Goal: Task Accomplishment & Management: Complete application form

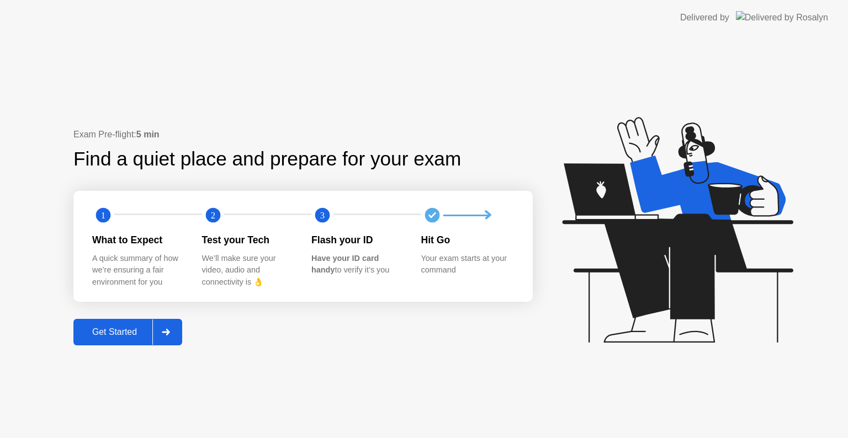
click at [142, 332] on div "Get Started" at bounding box center [115, 332] width 76 height 10
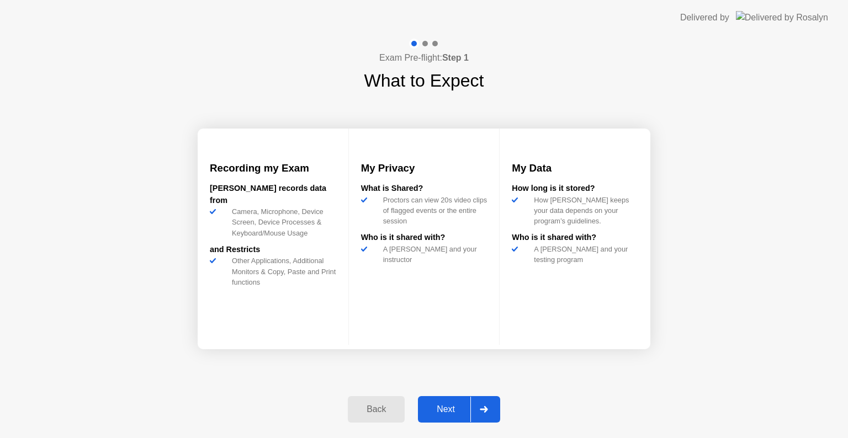
click at [448, 402] on button "Next" at bounding box center [459, 409] width 82 height 27
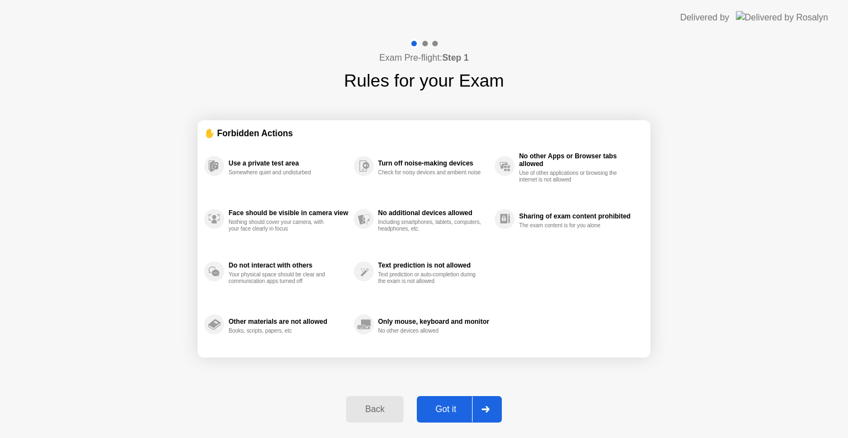
click at [448, 402] on button "Got it" at bounding box center [459, 409] width 85 height 27
select select "**********"
select select "*******"
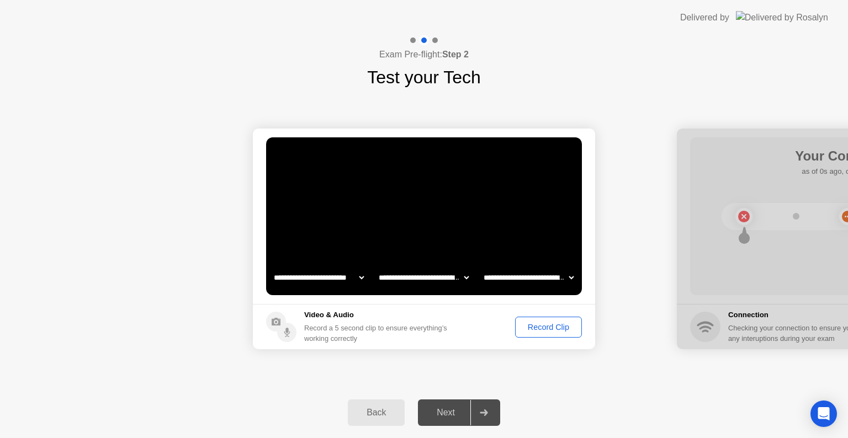
click at [535, 325] on div "Record Clip" at bounding box center [548, 327] width 59 height 9
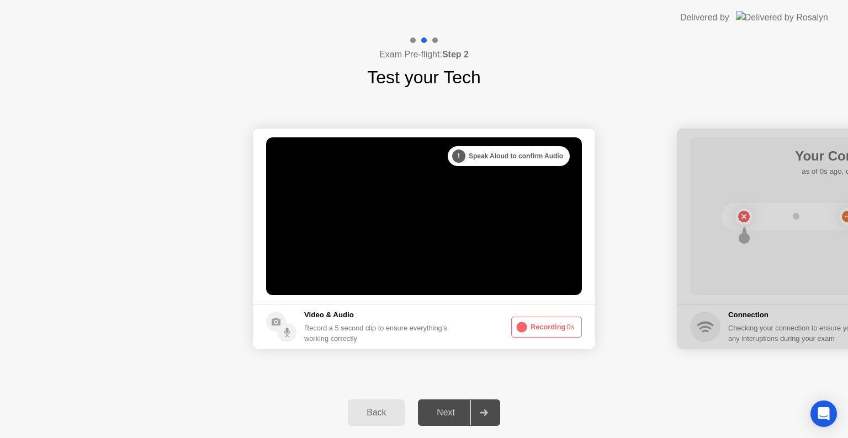
click at [472, 155] on div ". . ." at bounding box center [466, 156] width 13 height 13
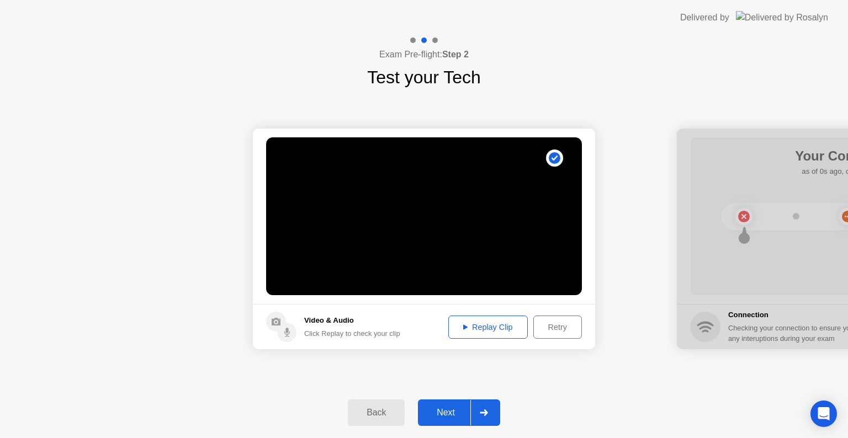
click at [454, 409] on div "Next" at bounding box center [445, 413] width 49 height 10
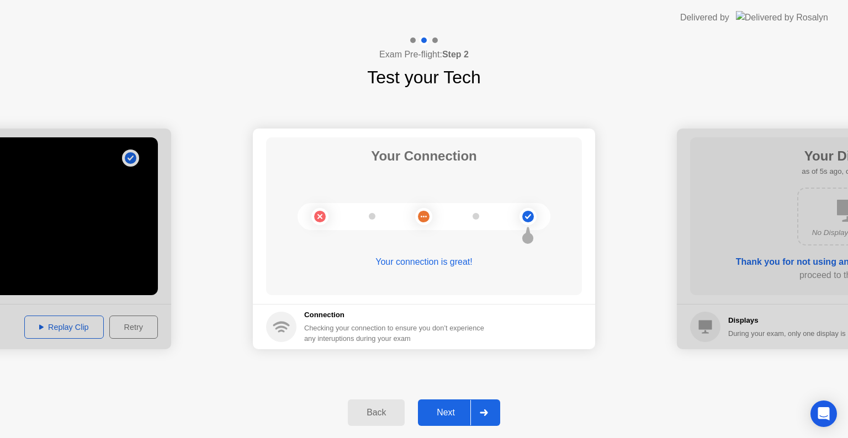
click at [454, 409] on div "Next" at bounding box center [445, 413] width 49 height 10
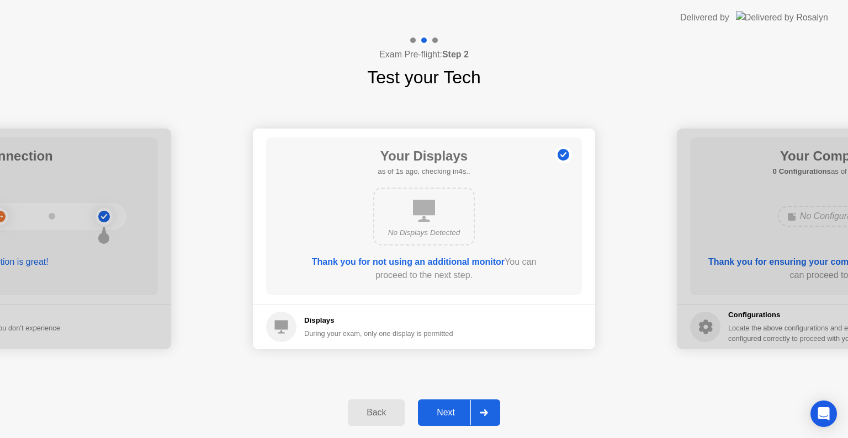
click at [456, 409] on div "Next" at bounding box center [445, 413] width 49 height 10
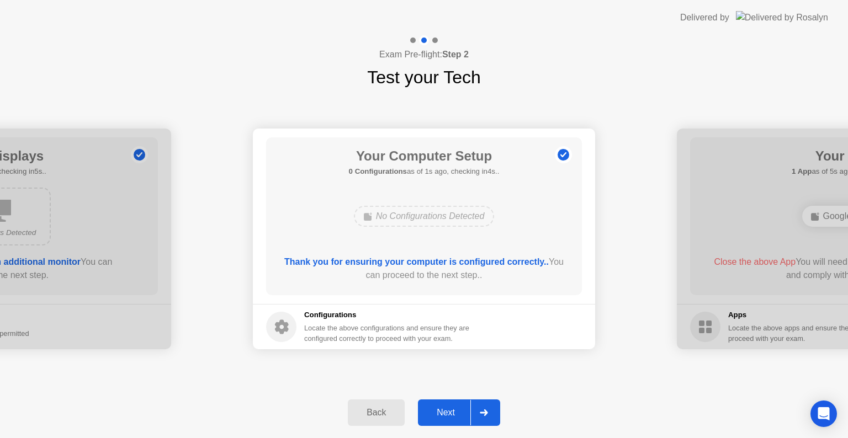
click at [456, 409] on div "Next" at bounding box center [445, 413] width 49 height 10
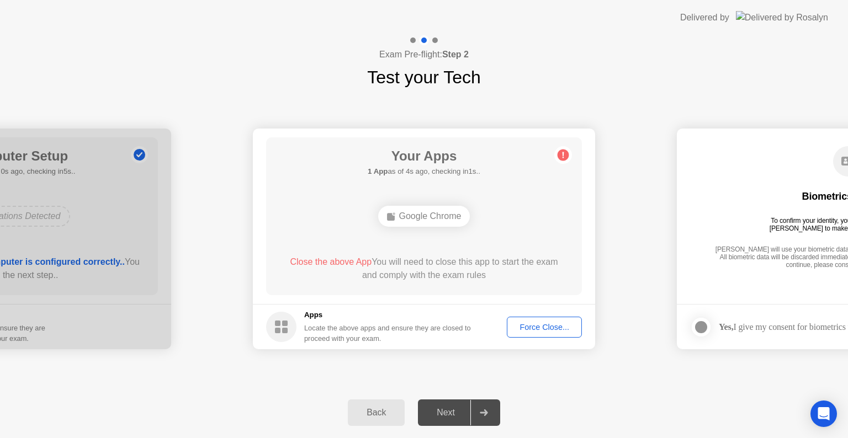
click at [452, 287] on div "Your Apps 1 App as of 4s ago, checking in1s.. Google Chrome Close the above App…" at bounding box center [424, 216] width 316 height 158
click at [426, 222] on div "Google Chrome" at bounding box center [424, 216] width 92 height 21
click at [518, 323] on div "Force Close..." at bounding box center [544, 327] width 67 height 9
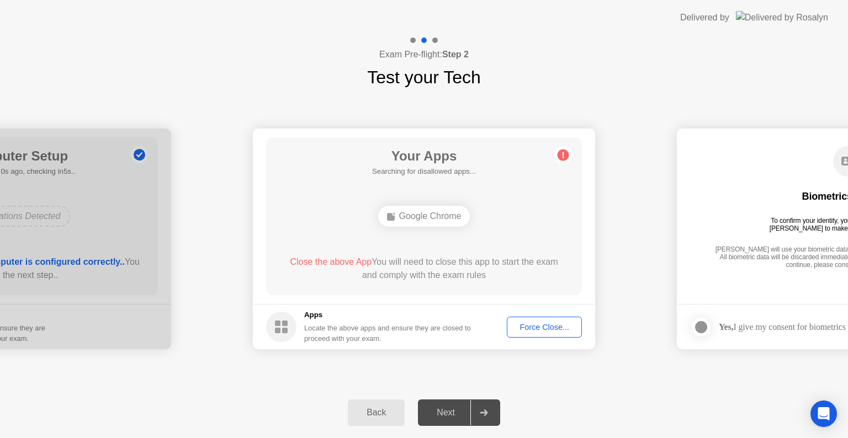
click at [563, 153] on icon at bounding box center [564, 155] width 2 height 6
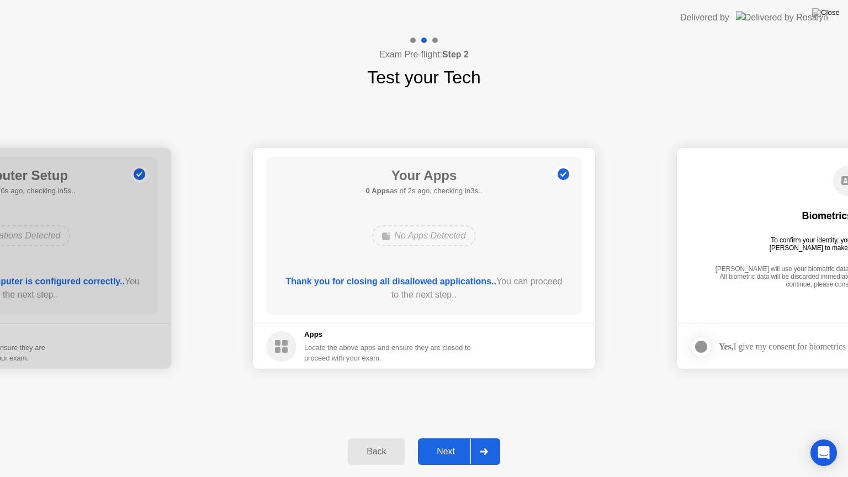
click at [440, 438] on button "Next" at bounding box center [459, 451] width 82 height 27
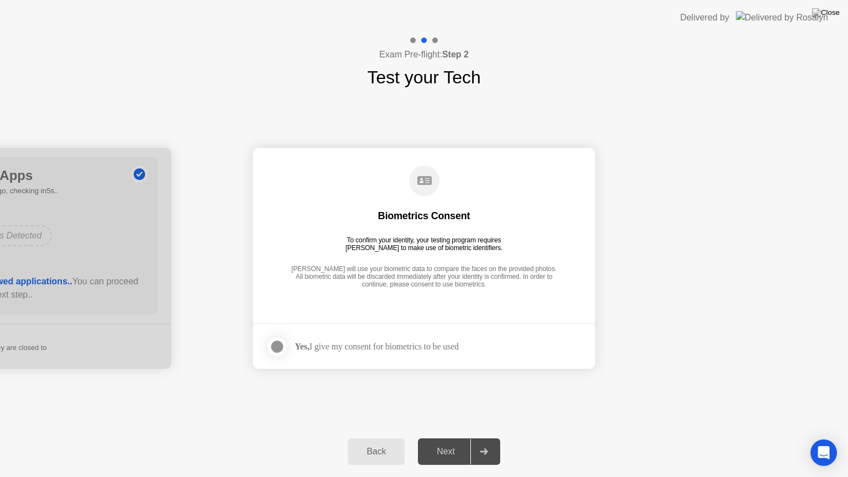
click at [375, 347] on div "Yes, I give my consent for biometrics to be used" at bounding box center [377, 346] width 164 height 10
click at [277, 342] on div at bounding box center [277, 346] width 13 height 13
click at [441, 438] on button "Next" at bounding box center [459, 451] width 82 height 27
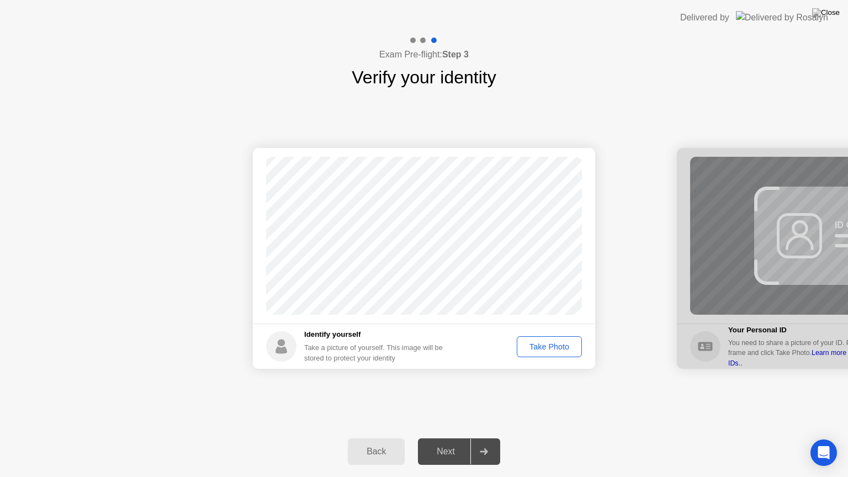
click at [535, 342] on div "Take Photo" at bounding box center [549, 346] width 57 height 9
click at [461, 438] on div "Next" at bounding box center [445, 452] width 49 height 10
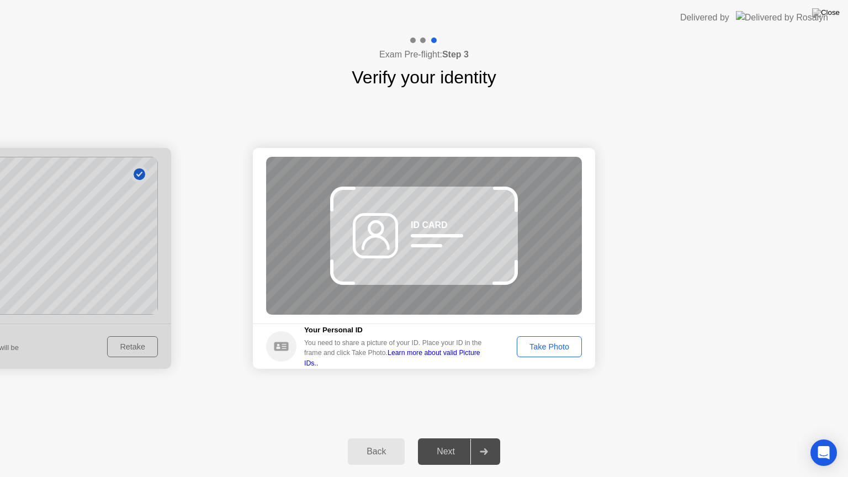
click at [553, 343] on div "Take Photo" at bounding box center [549, 346] width 57 height 9
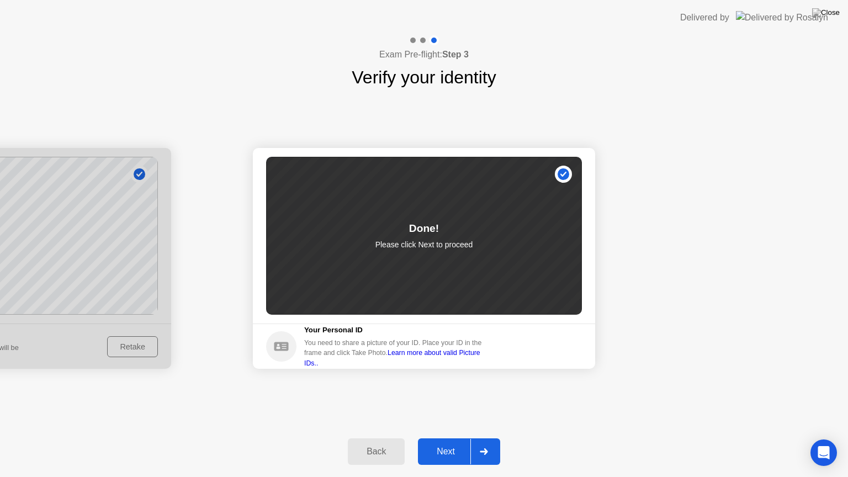
click at [451, 438] on button "Next" at bounding box center [459, 451] width 82 height 27
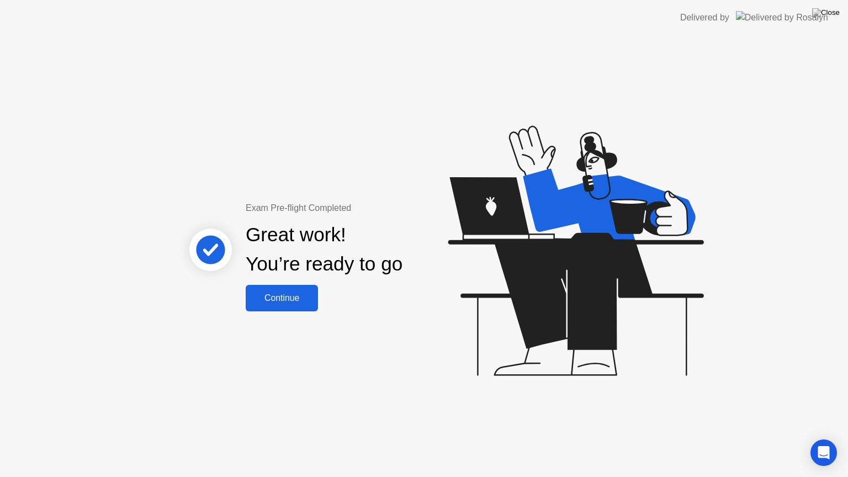
click at [305, 293] on div "Continue" at bounding box center [282, 298] width 66 height 10
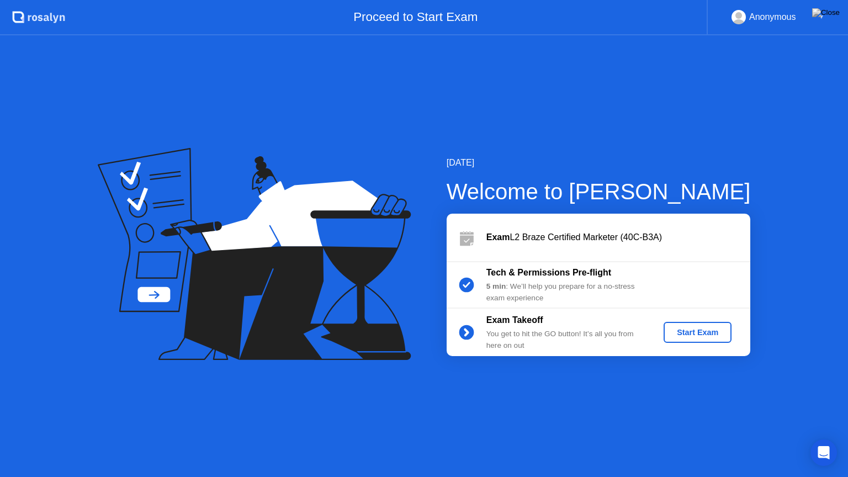
click at [680, 334] on div "Start Exam" at bounding box center [697, 332] width 59 height 9
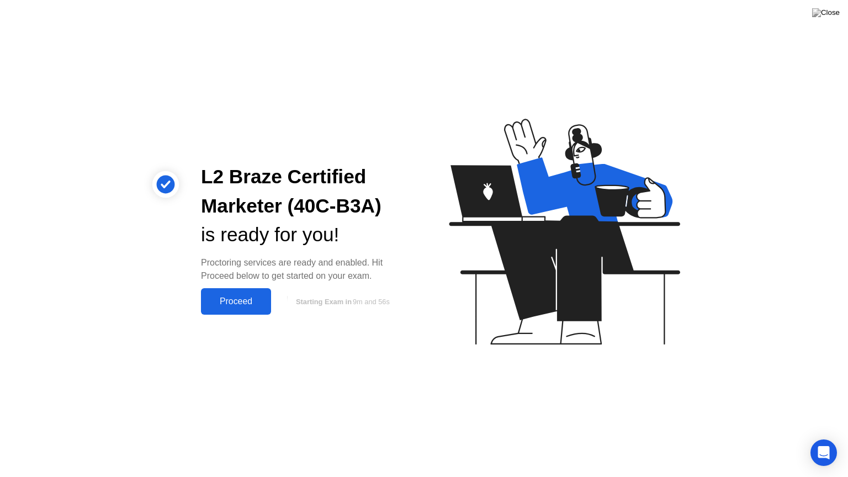
click at [227, 301] on div "Proceed" at bounding box center [236, 302] width 64 height 10
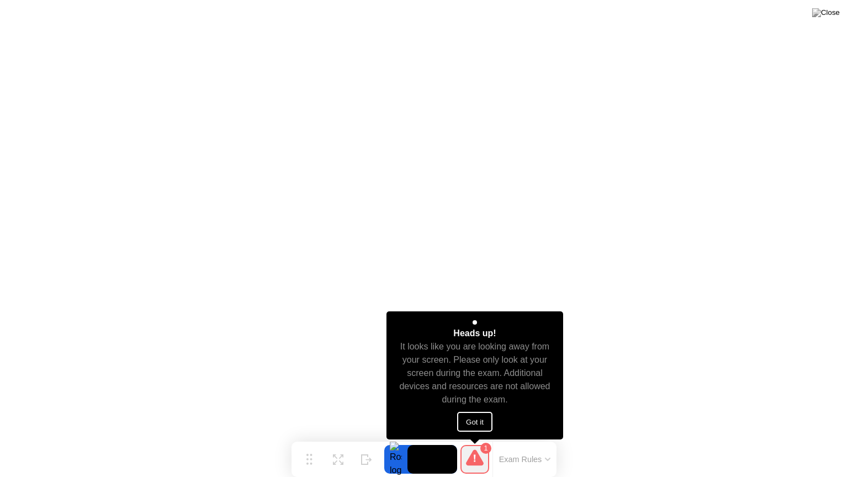
click at [466, 415] on button "Got it" at bounding box center [474, 422] width 35 height 20
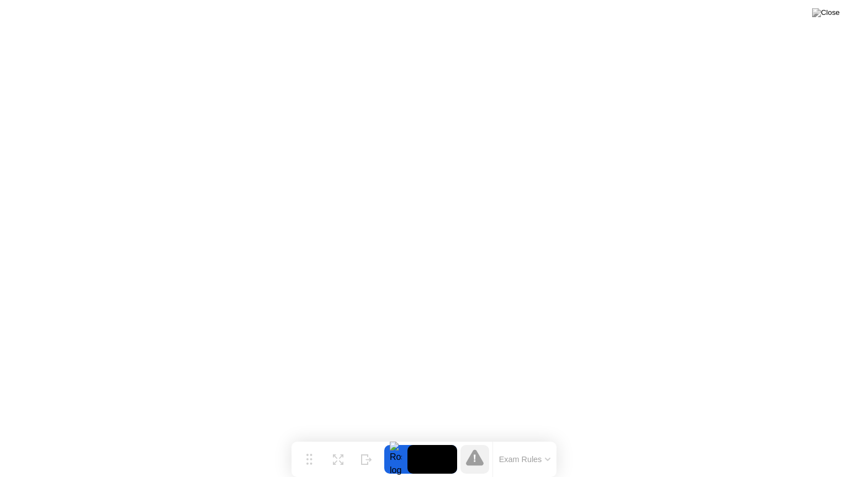
click at [473, 438] on div at bounding box center [475, 459] width 29 height 29
click at [474, 438] on icon at bounding box center [475, 458] width 2 height 8
click at [391, 438] on div at bounding box center [395, 459] width 23 height 29
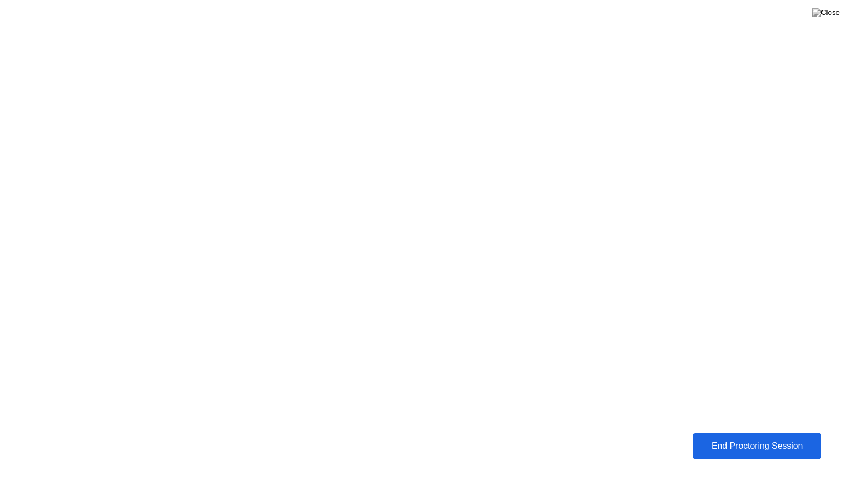
click at [742, 438] on div "End Proctoring Session" at bounding box center [757, 446] width 123 height 10
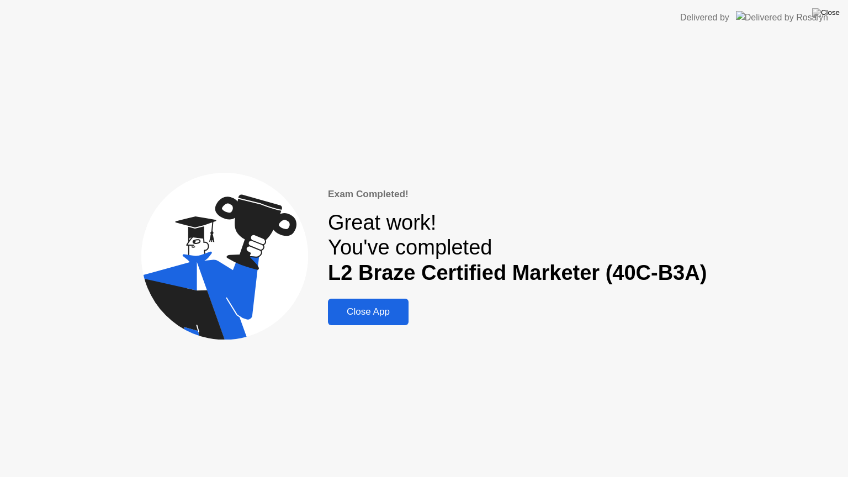
click at [387, 317] on div "Close App" at bounding box center [368, 311] width 74 height 11
